Goal: Book appointment/travel/reservation

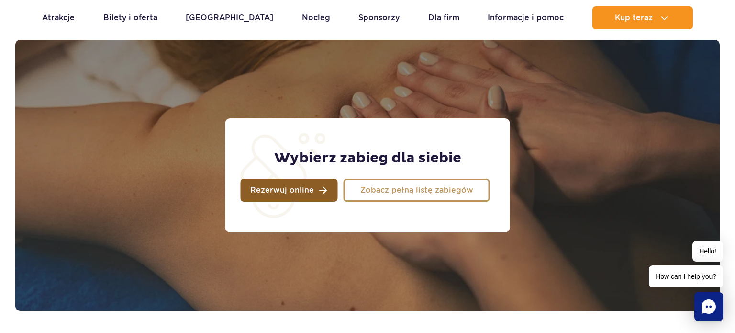
click at [315, 189] on link "Rezerwuj online" at bounding box center [289, 189] width 97 height 23
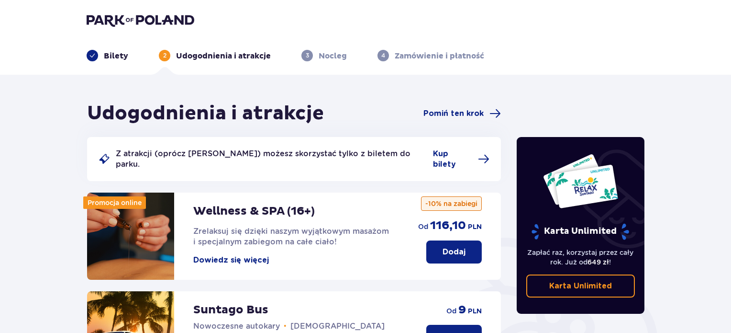
click at [245, 255] on button "Dowiedz się więcej" at bounding box center [231, 260] width 76 height 11
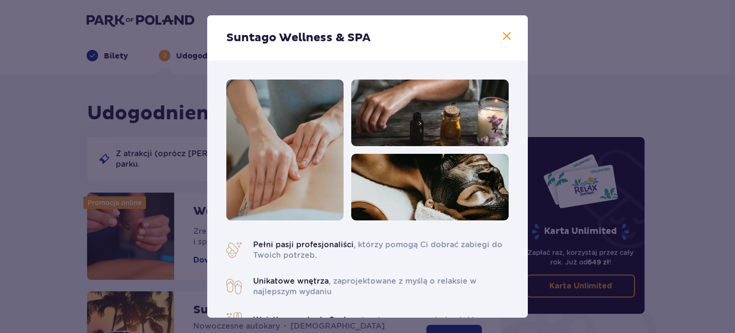
click at [503, 33] on span at bounding box center [506, 36] width 11 height 11
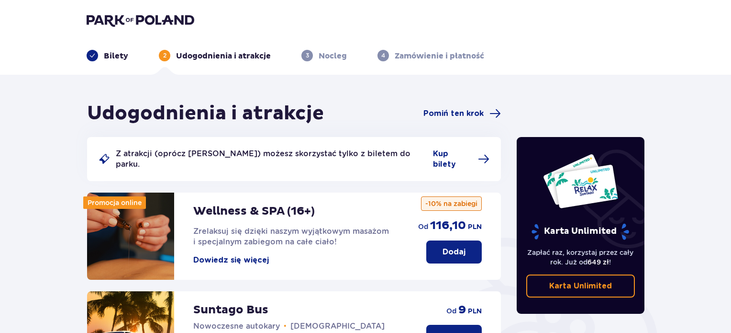
click at [446, 250] on button "Dodaj" at bounding box center [454, 251] width 56 height 23
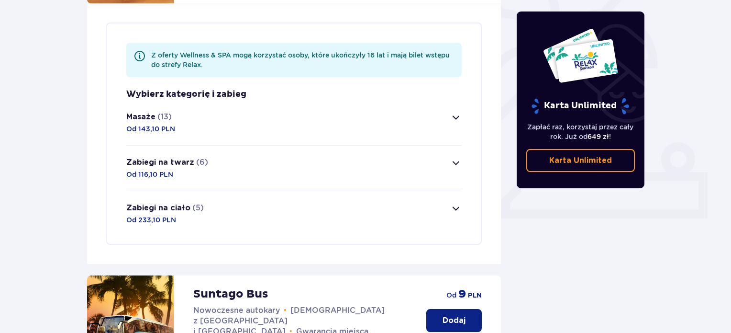
scroll to position [278, 0]
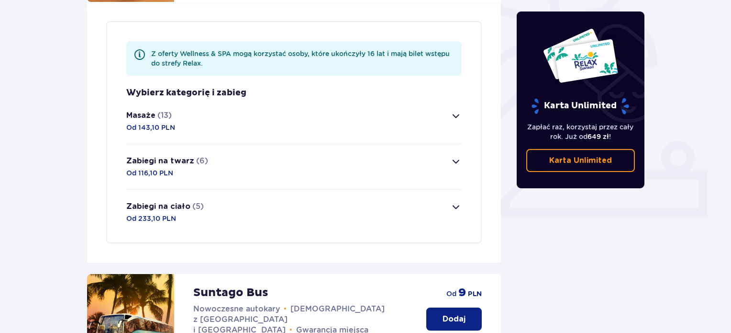
click at [454, 111] on span "button" at bounding box center [455, 115] width 11 height 11
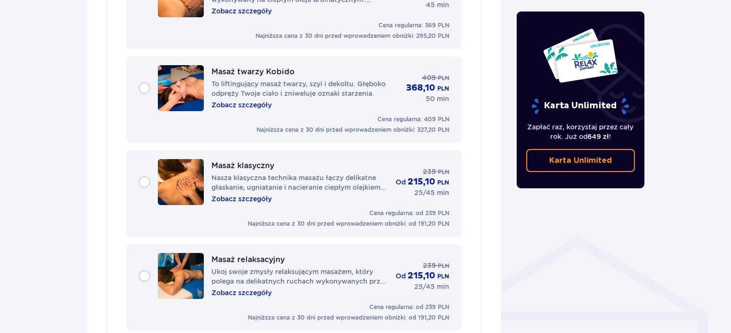
scroll to position [546, 0]
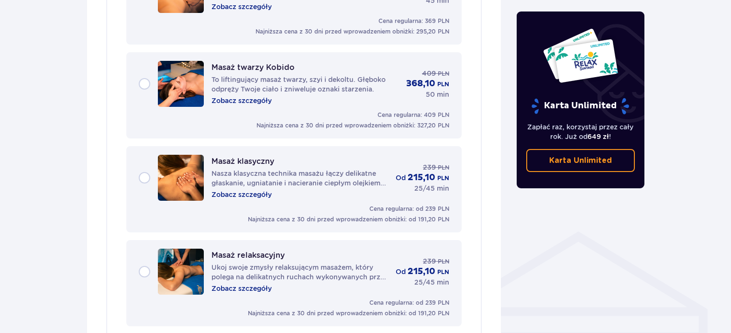
click at [145, 164] on div "Masaż klasyczny Nasza klasyczna technika masażu łączy delikatne głaskanie, ugni…" at bounding box center [294, 178] width 311 height 46
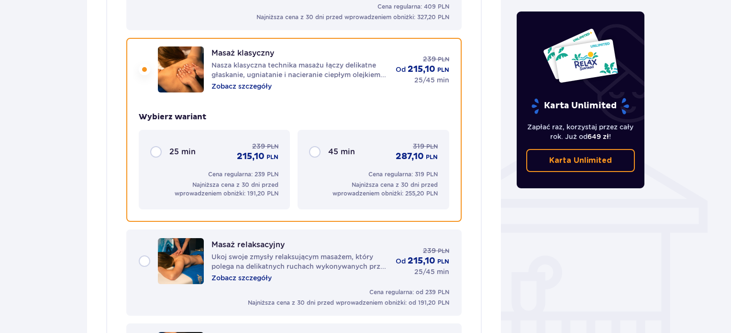
scroll to position [669, 0]
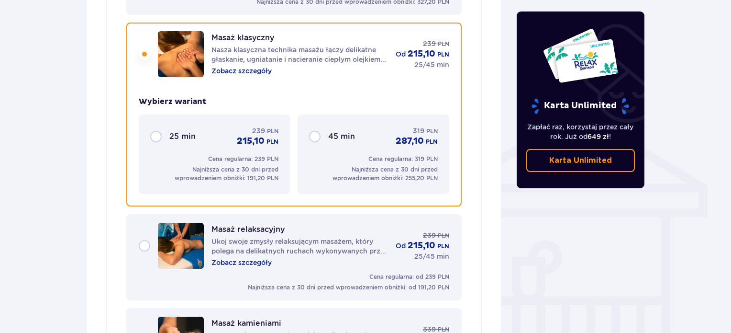
click at [321, 126] on div "45 min 319 PLN 287,10 PLN" at bounding box center [373, 136] width 128 height 21
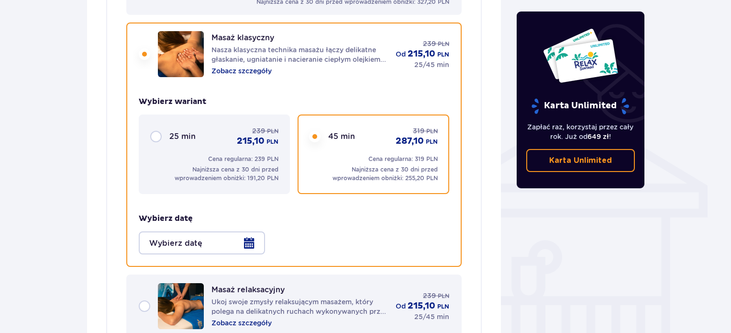
click at [247, 242] on div at bounding box center [202, 242] width 126 height 23
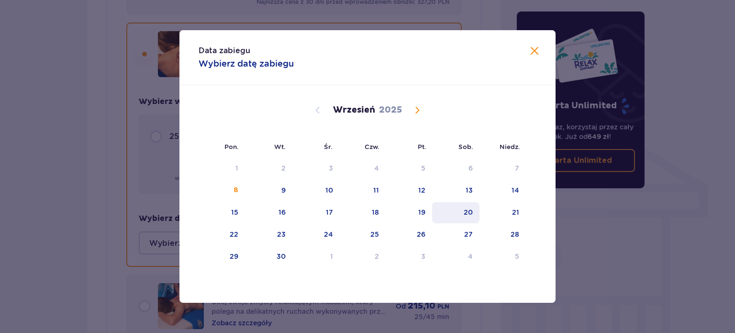
click at [461, 211] on div "20" at bounding box center [455, 212] width 47 height 21
type input "[DATE]"
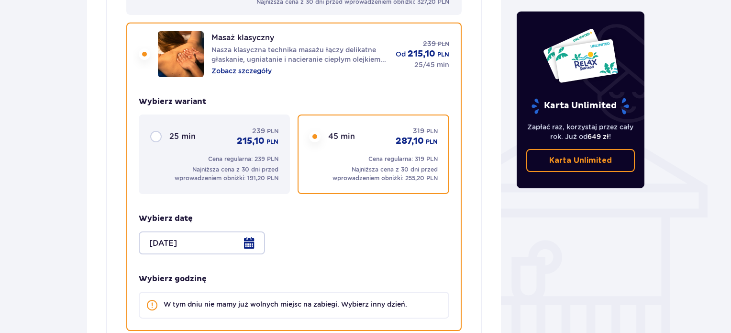
click at [156, 126] on div "25 min 239 PLN 215,10 PLN" at bounding box center [214, 136] width 128 height 21
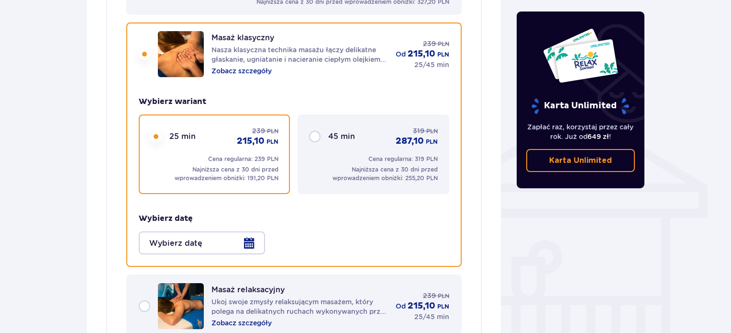
click at [246, 231] on div at bounding box center [202, 242] width 126 height 23
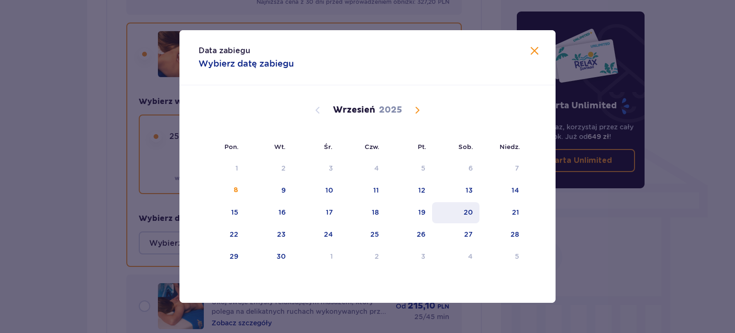
click at [468, 211] on div "20" at bounding box center [468, 212] width 9 height 10
type input "[DATE]"
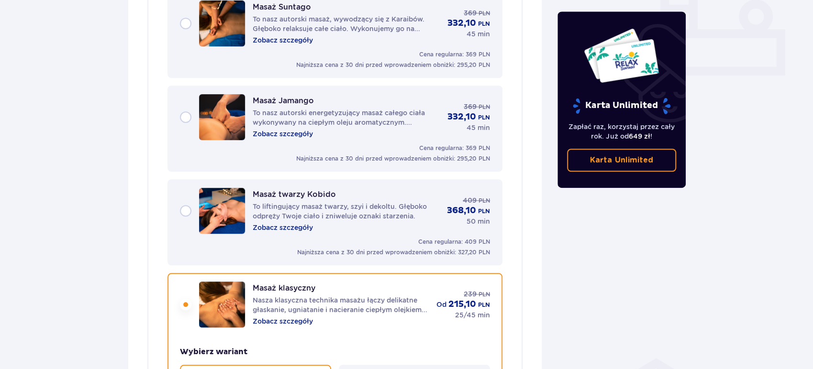
scroll to position [427, 0]
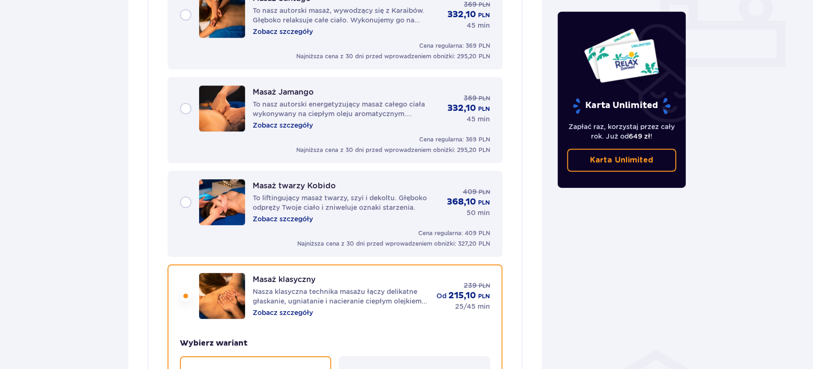
click at [290, 121] on p "Zobacz szczegóły" at bounding box center [283, 126] width 60 height 10
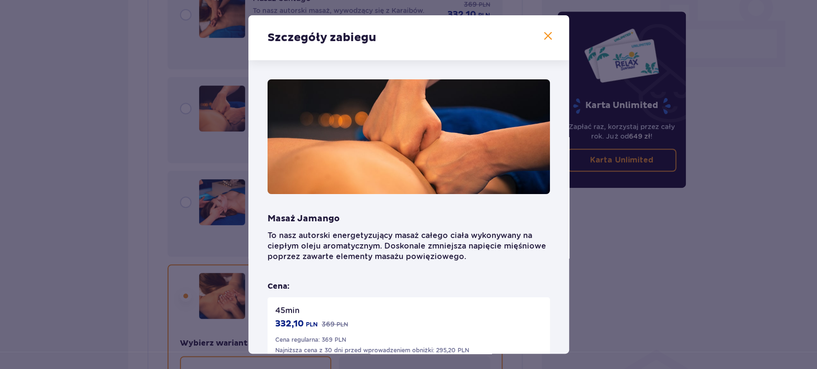
click at [546, 36] on span at bounding box center [547, 36] width 11 height 11
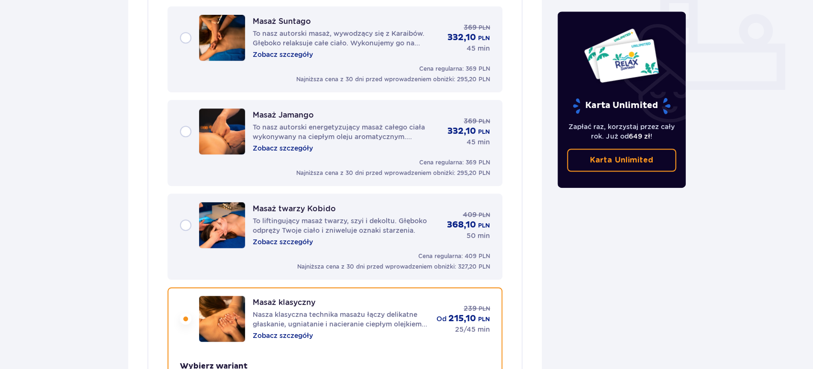
scroll to position [388, 0]
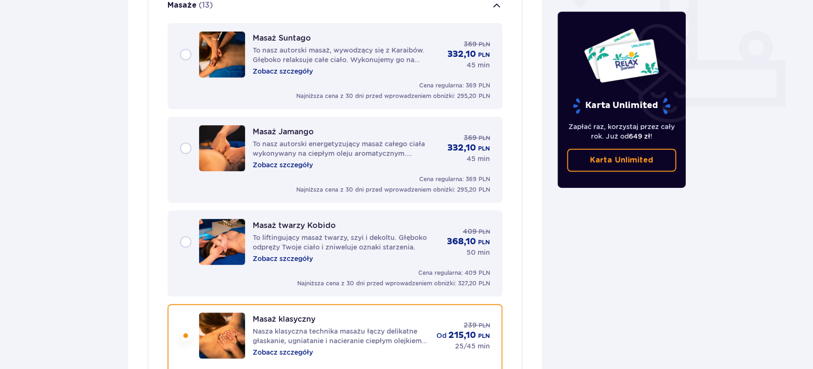
click at [288, 67] on p "Zobacz szczegóły" at bounding box center [283, 72] width 60 height 10
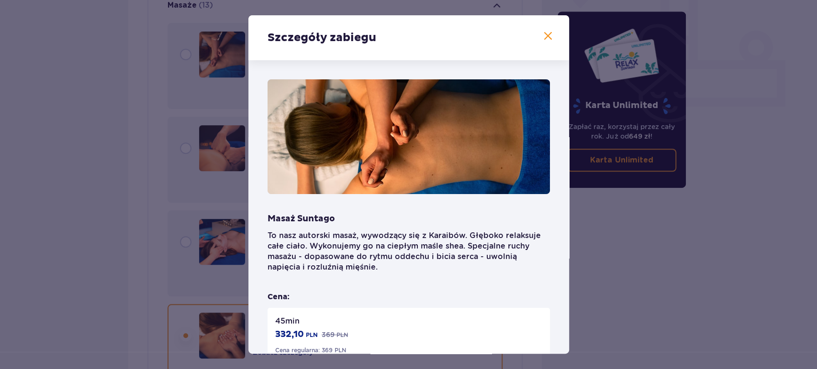
click at [544, 34] on span at bounding box center [547, 36] width 11 height 11
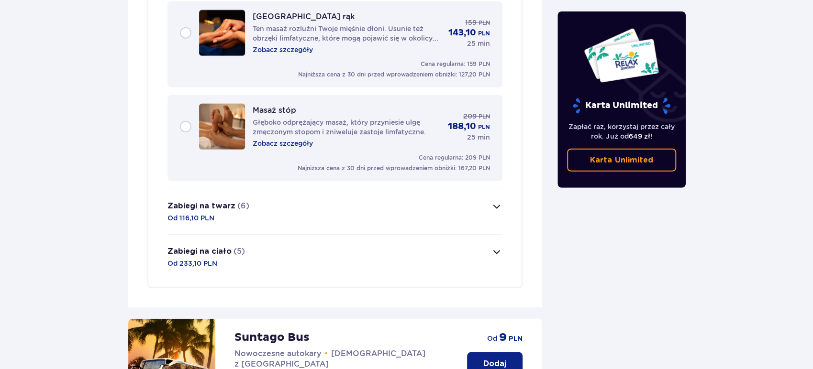
scroll to position [1687, 0]
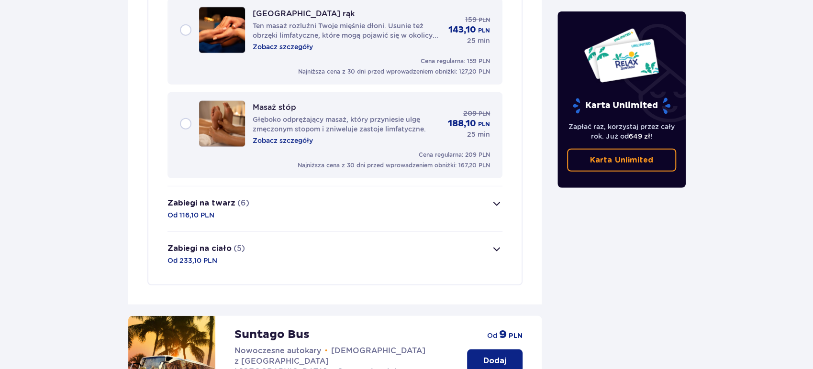
click at [499, 244] on span "button" at bounding box center [496, 249] width 11 height 11
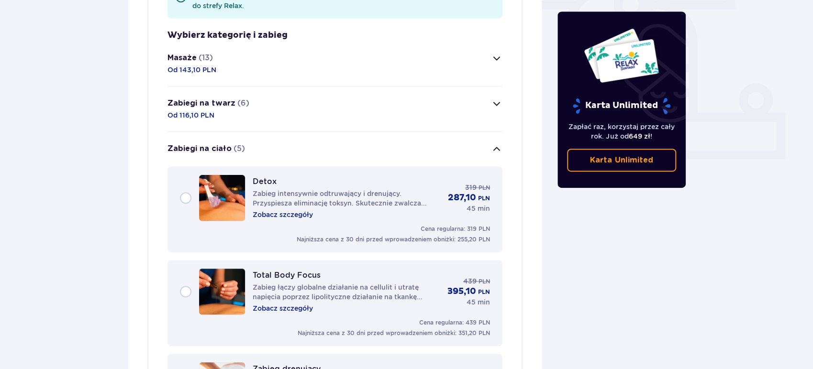
scroll to position [337, 0]
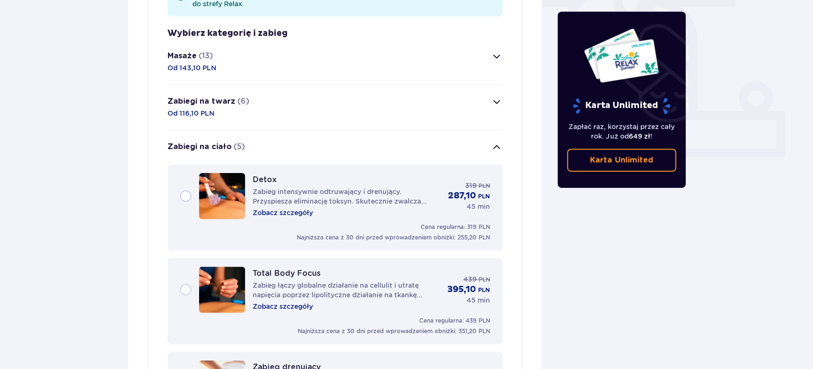
click at [494, 51] on span "button" at bounding box center [496, 56] width 11 height 11
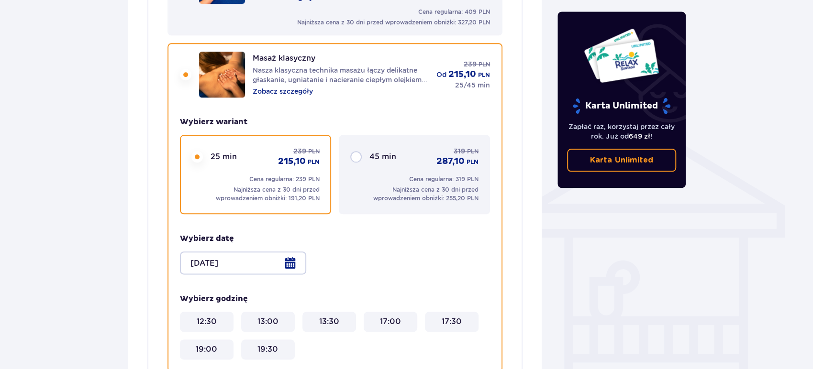
scroll to position [649, 0]
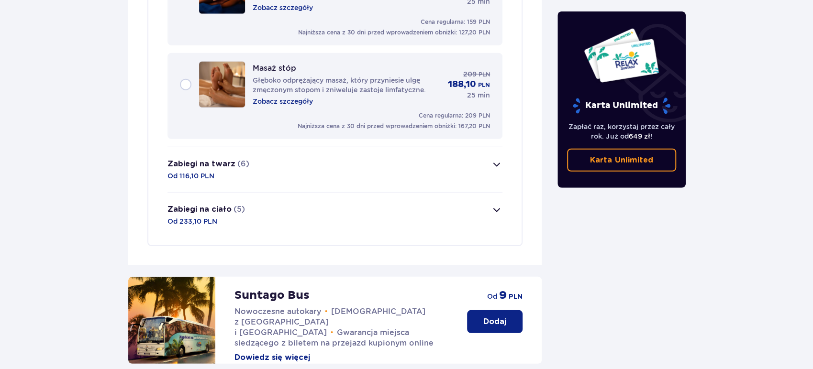
scroll to position [1718, 0]
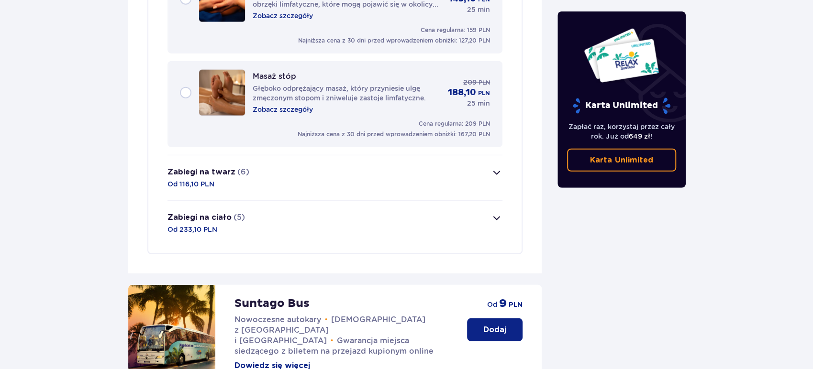
click at [495, 212] on span "button" at bounding box center [496, 217] width 11 height 11
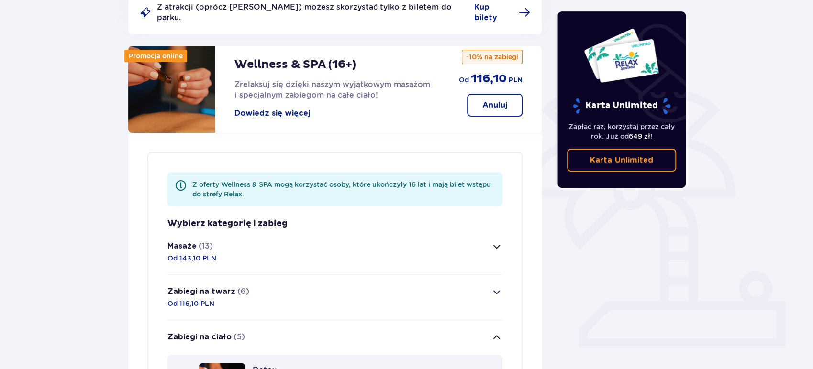
scroll to position [143, 0]
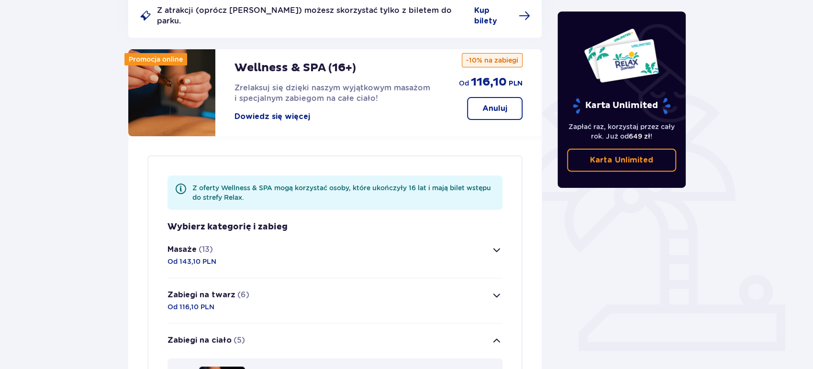
click at [497, 245] on span "button" at bounding box center [496, 250] width 11 height 11
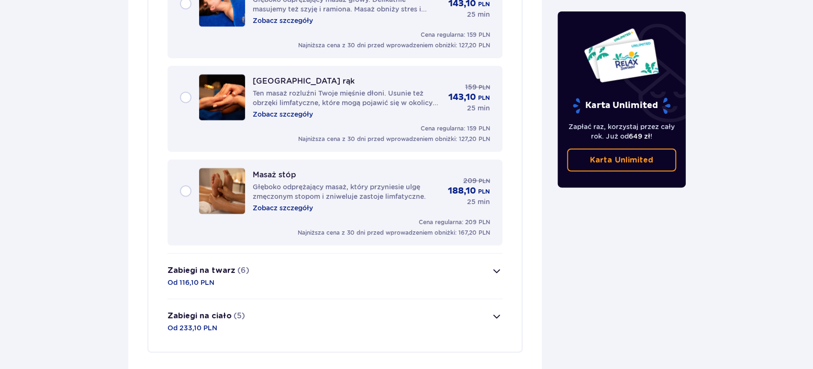
scroll to position [1622, 0]
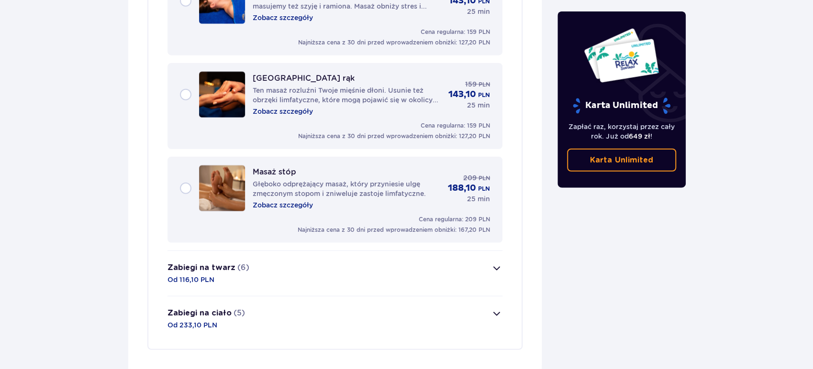
click at [494, 308] on span "button" at bounding box center [496, 313] width 11 height 11
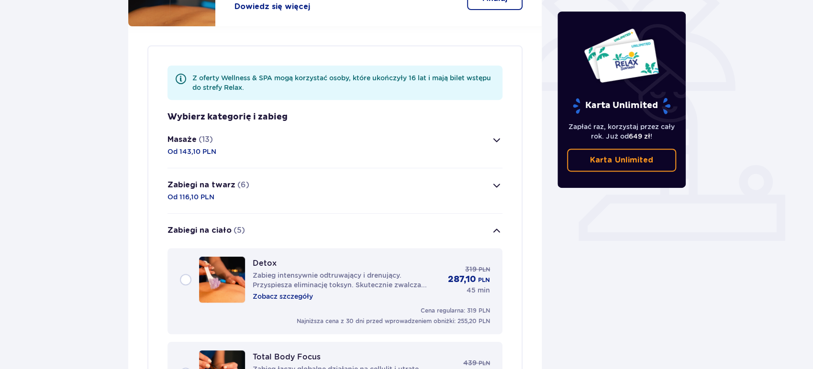
scroll to position [225, 0]
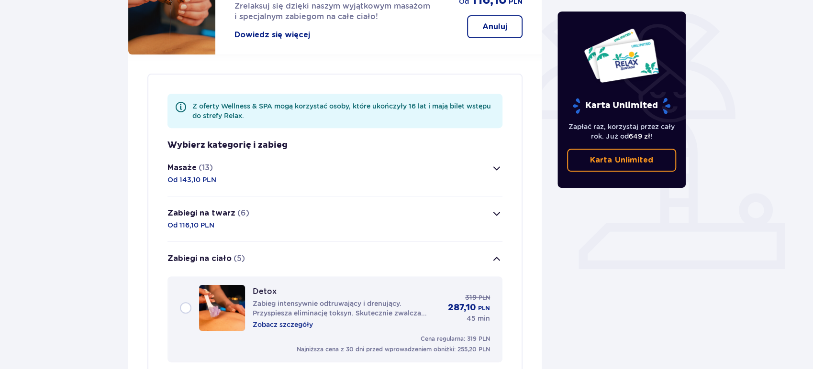
click at [495, 163] on span "button" at bounding box center [496, 168] width 11 height 11
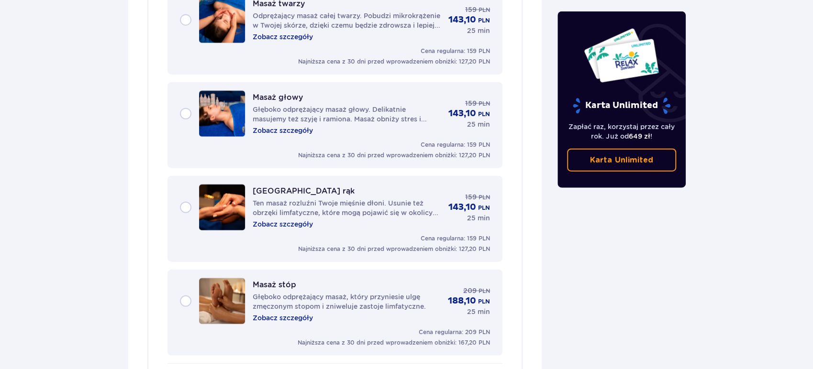
scroll to position [1512, 0]
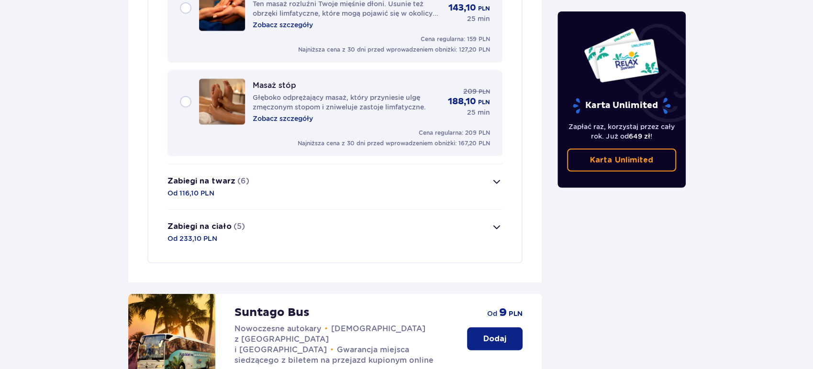
click at [501, 176] on span "button" at bounding box center [496, 181] width 11 height 11
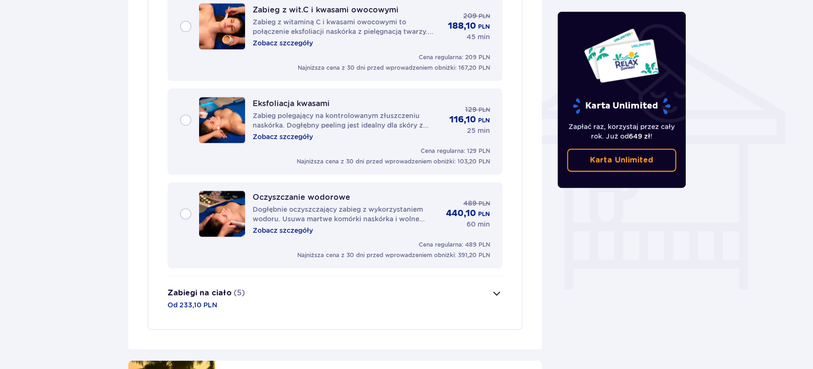
scroll to position [794, 0]
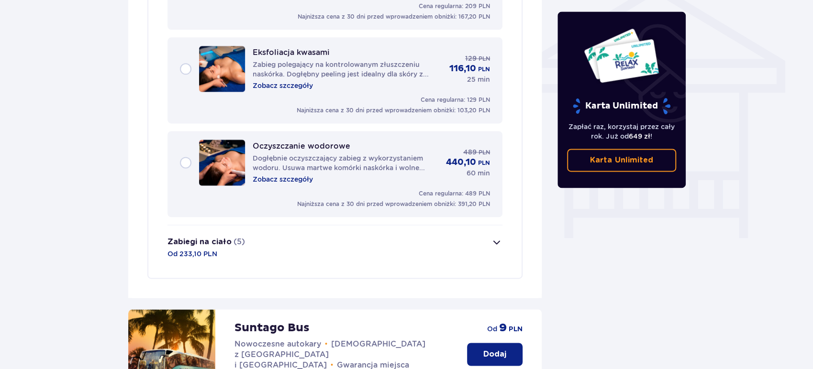
click at [480, 226] on button "Zabiegi na ciało (5) Od 233,10 PLN" at bounding box center [334, 247] width 335 height 45
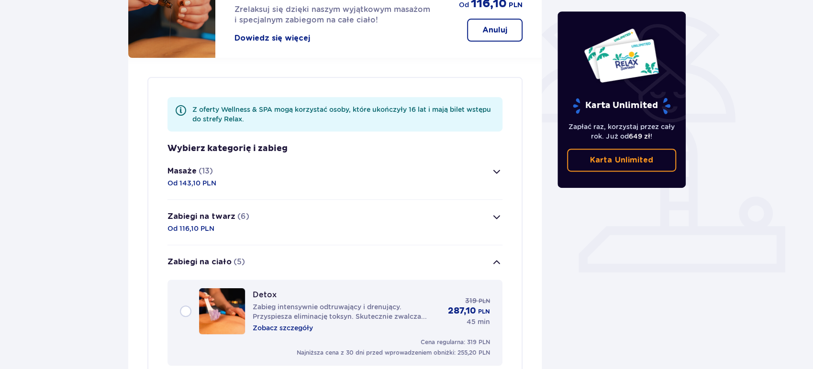
scroll to position [234, 0]
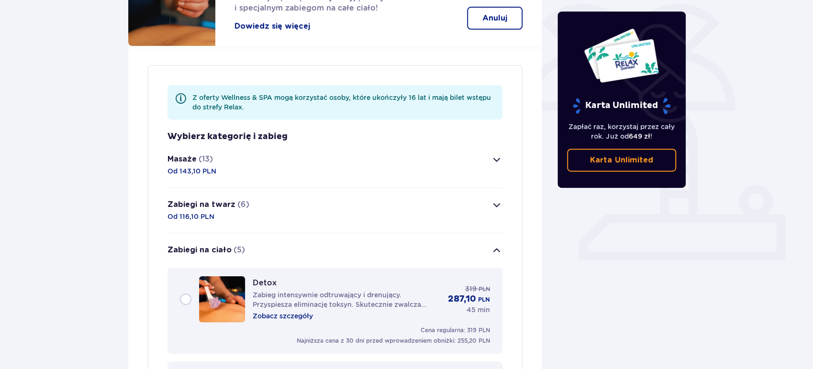
click at [493, 154] on span "button" at bounding box center [496, 159] width 11 height 11
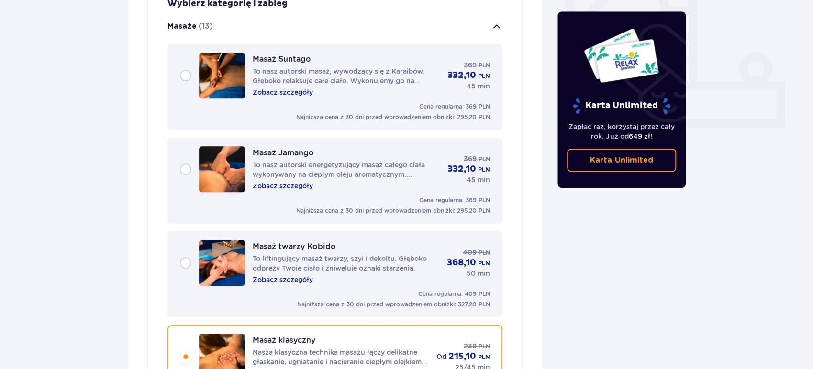
scroll to position [458, 0]
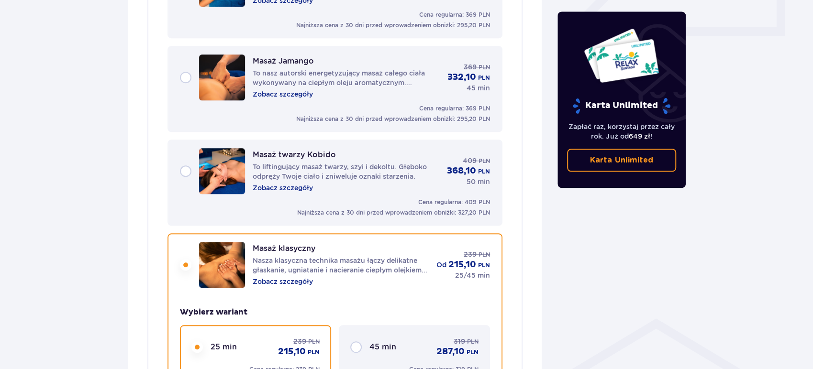
drag, startPoint x: 816, startPoint y: 91, endPoint x: 811, endPoint y: 123, distance: 32.5
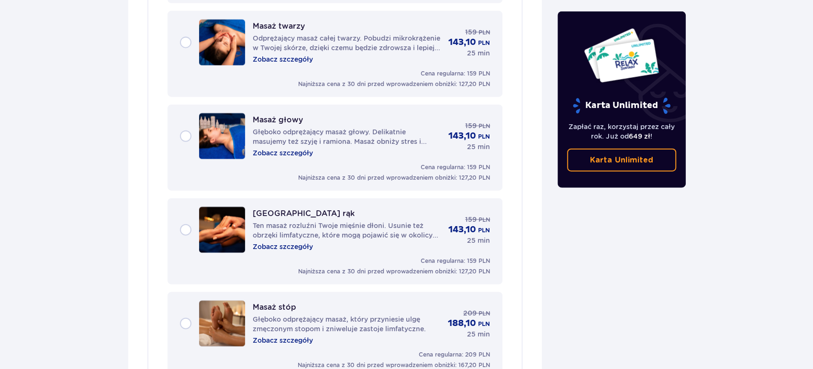
scroll to position [1490, 0]
